Goal: Information Seeking & Learning: Learn about a topic

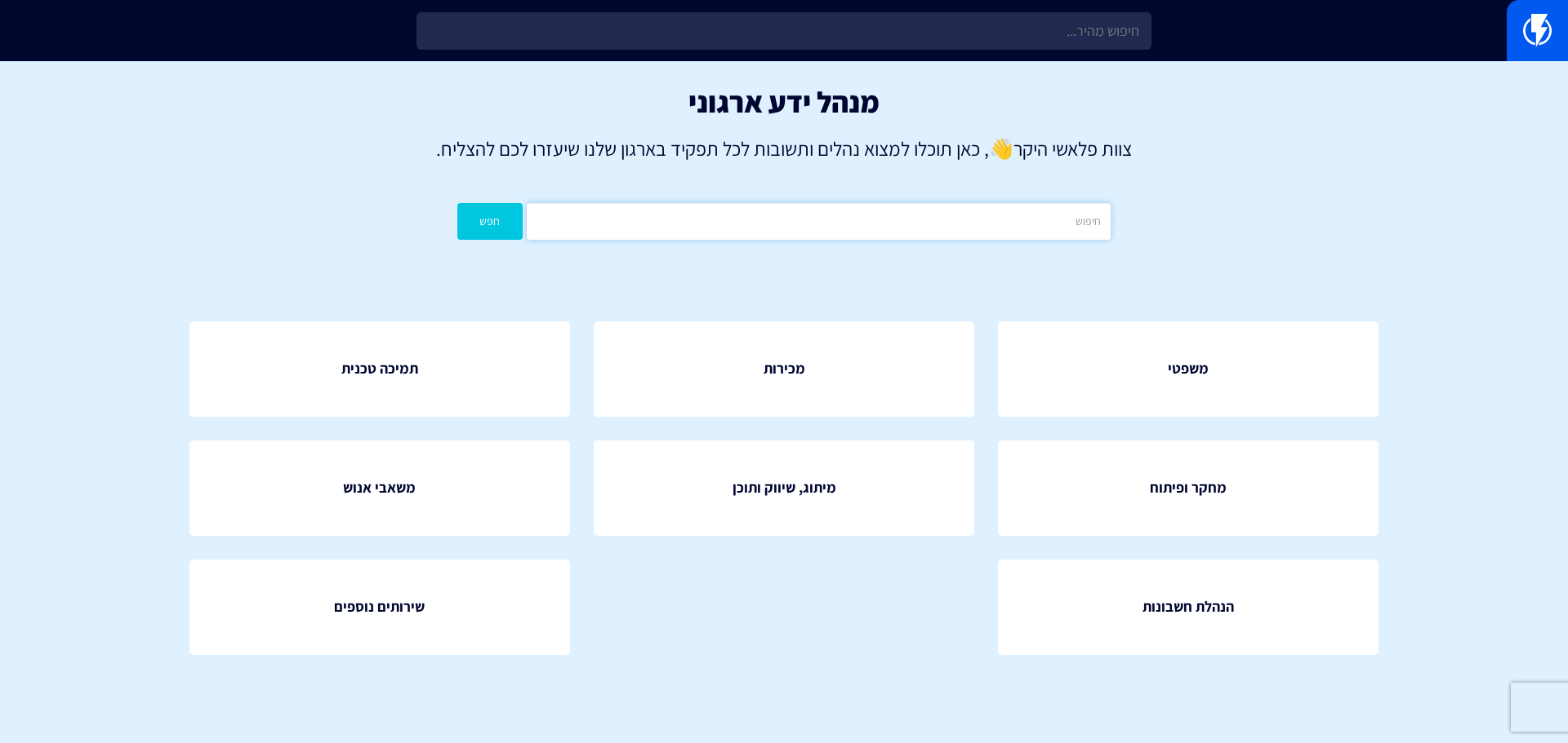
click at [849, 231] on input "text" at bounding box center [818, 222] width 584 height 37
type input "server error"
click at [458, 204] on button "חפש" at bounding box center [490, 222] width 66 height 37
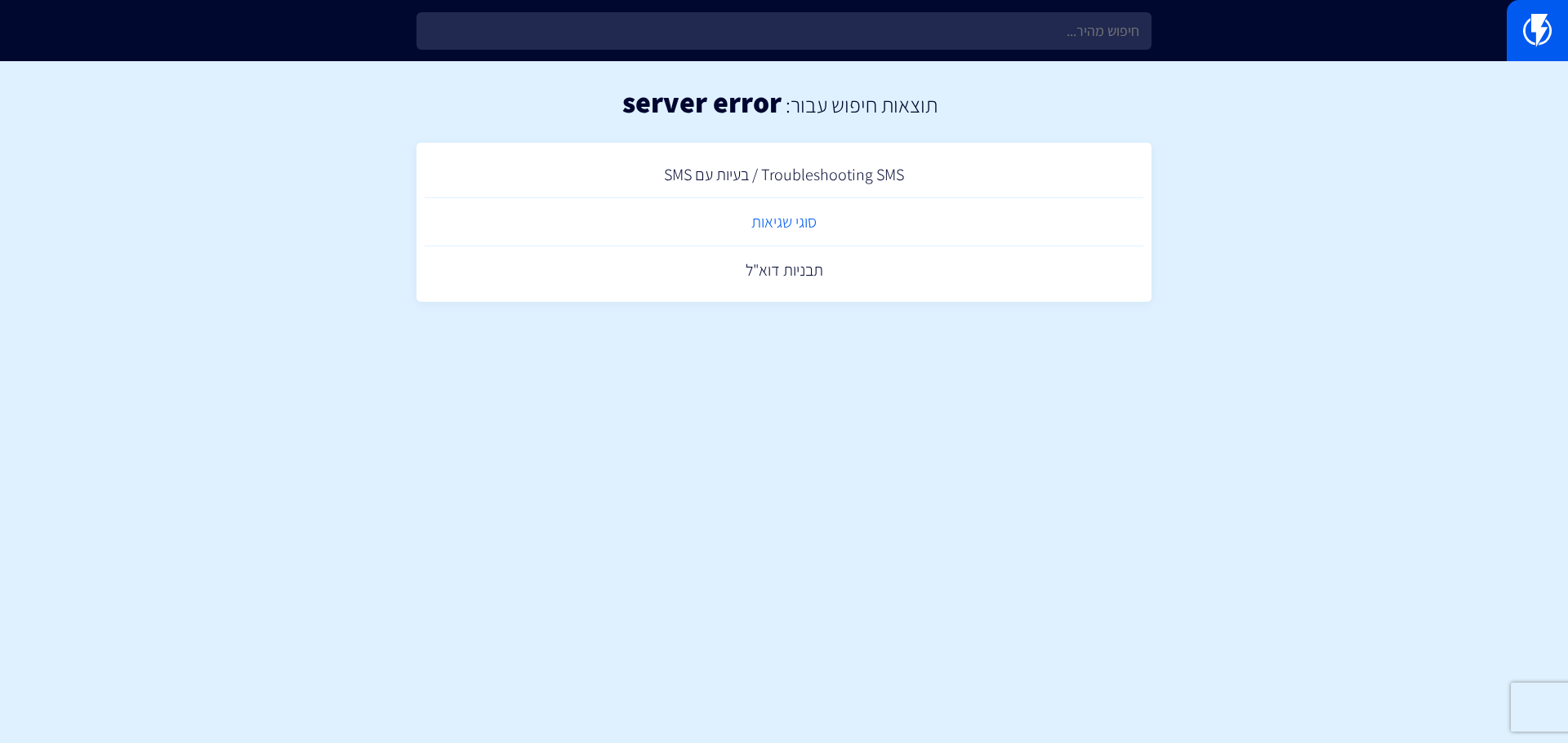
click at [812, 226] on link "סוגי שגיאות" at bounding box center [784, 223] width 718 height 48
